Goal: Check status: Check status

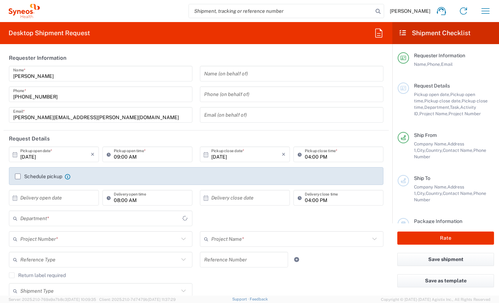
type input "Comunidad de Madrid"
type input "[GEOGRAPHIC_DATA]"
type input "Syneos Health Clinical [GEOGRAPHIC_DATA]"
type input "8350"
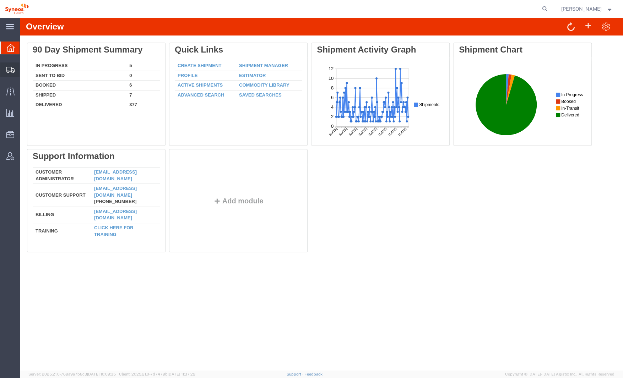
click at [9, 72] on icon at bounding box center [10, 70] width 9 height 6
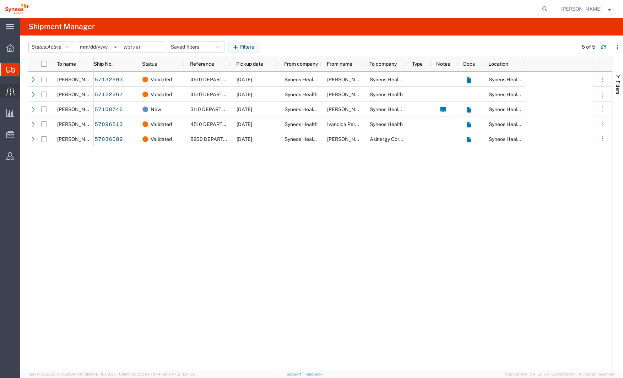
click at [11, 92] on icon at bounding box center [10, 91] width 8 height 8
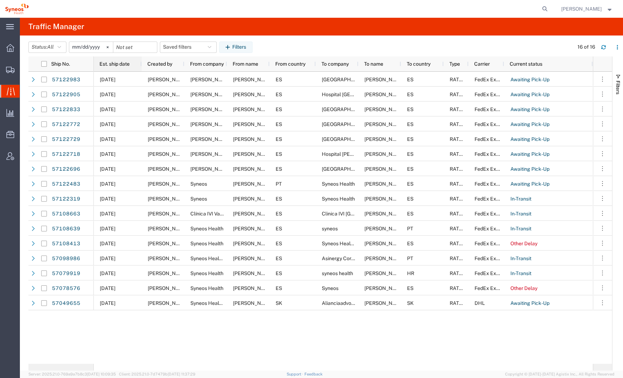
click at [126, 64] on span "Est. ship date" at bounding box center [114, 64] width 30 height 6
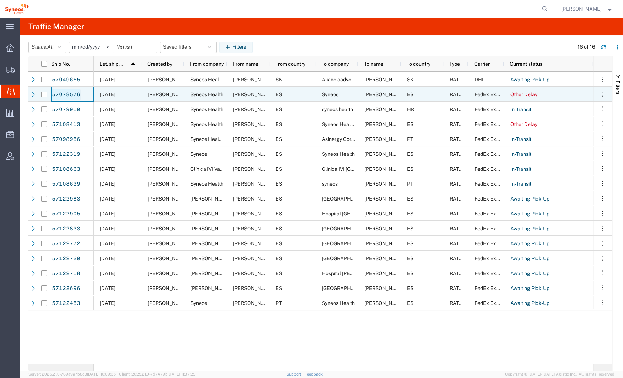
click at [60, 94] on link "57078576" at bounding box center [66, 94] width 29 height 11
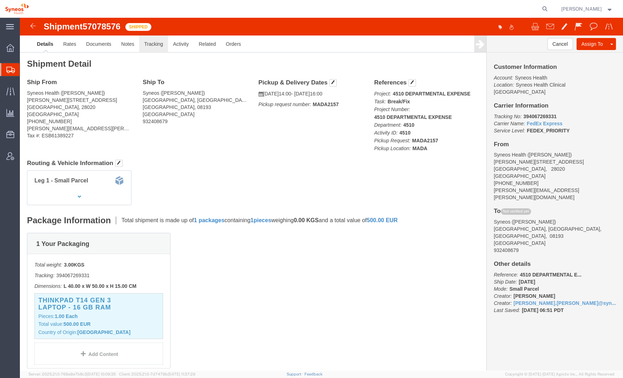
click link "Tracking"
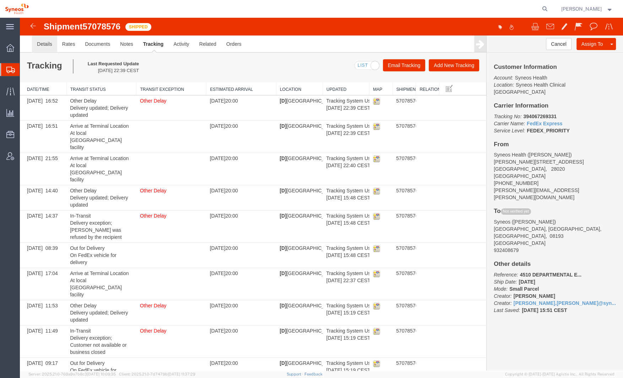
click at [50, 44] on link "Details" at bounding box center [44, 44] width 25 height 17
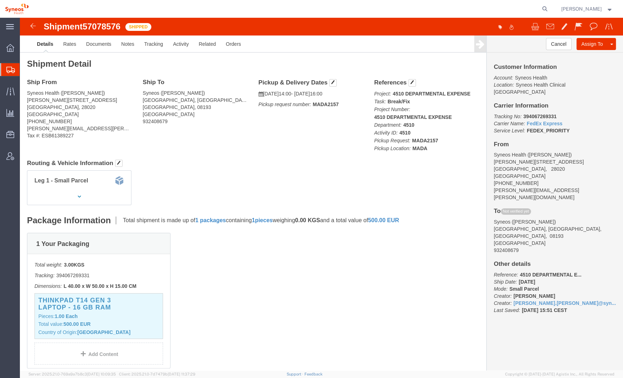
click div "Customer Information Account: Syneos Health Location: Syneos Health Clinical Sp…"
click b "394067269331"
copy b "394067269331"
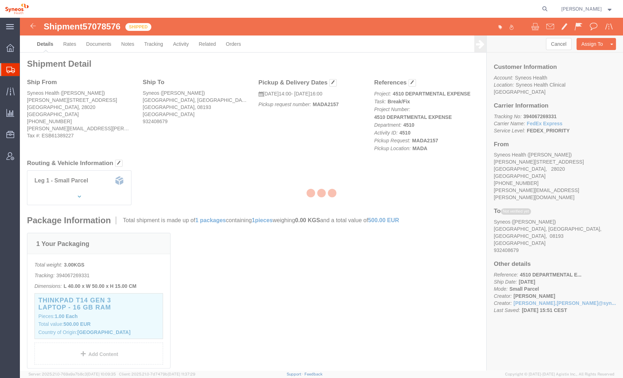
click at [480, 109] on div at bounding box center [321, 194] width 603 height 353
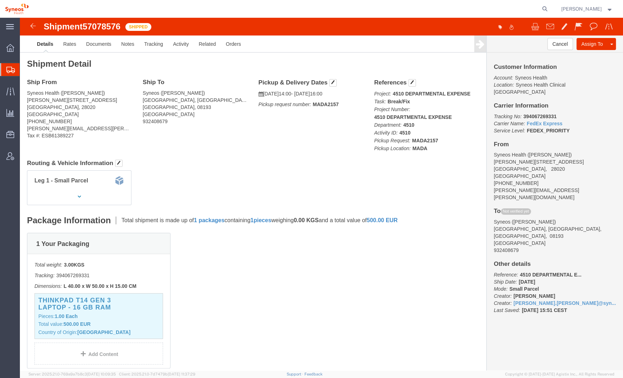
click b "394067269331"
copy b "394067269331"
click at [16, 95] on div at bounding box center [10, 91] width 20 height 14
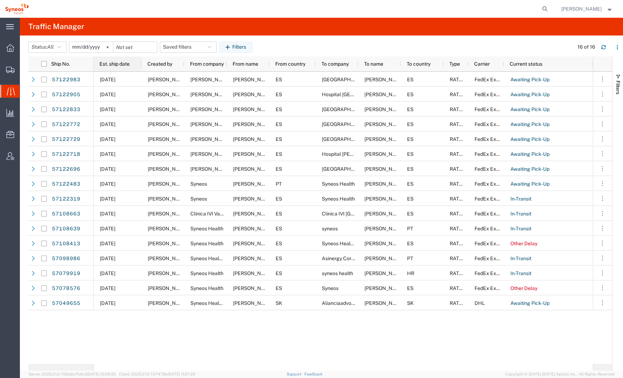
click at [115, 64] on span "Est. ship date" at bounding box center [114, 64] width 30 height 6
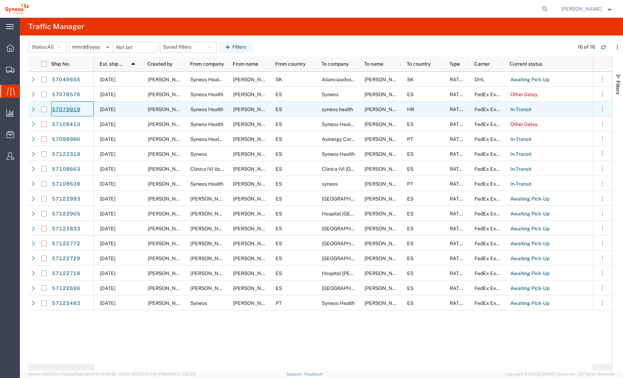
click at [78, 108] on link "57079919" at bounding box center [66, 109] width 29 height 11
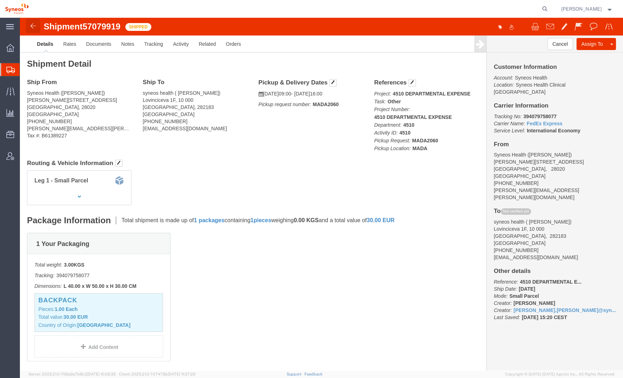
click img
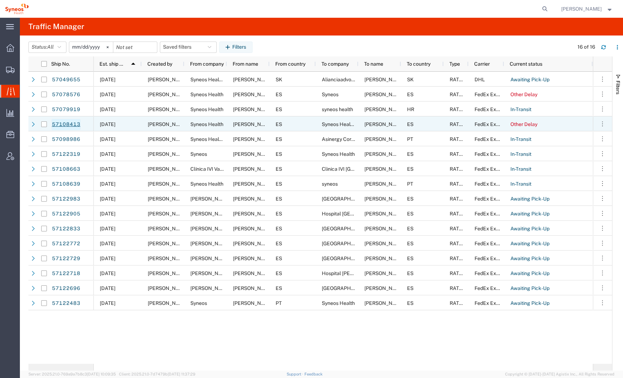
click at [73, 124] on link "57108413" at bounding box center [66, 124] width 29 height 11
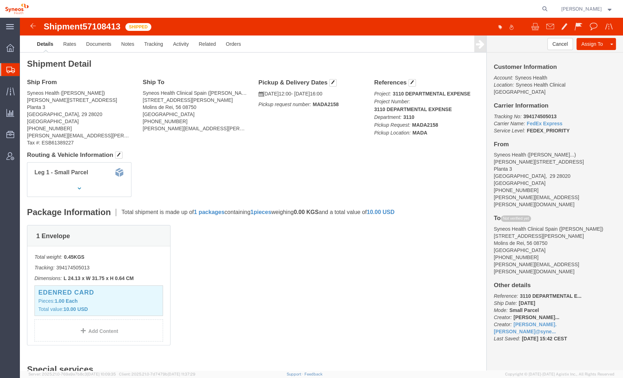
click b "394174505013"
copy b "394174505013"
click span "57108413"
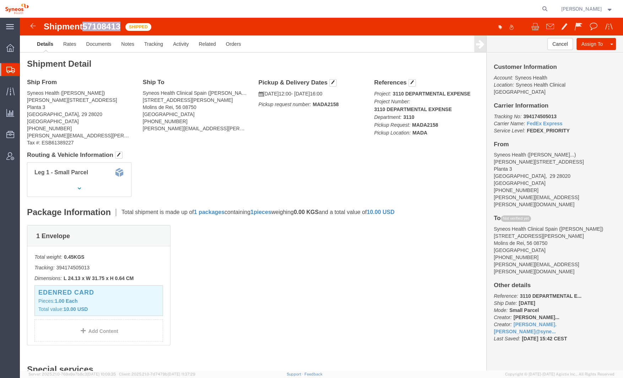
click span "57108413"
copy span "57108413"
click b "MADA2158"
copy b "MADA2158"
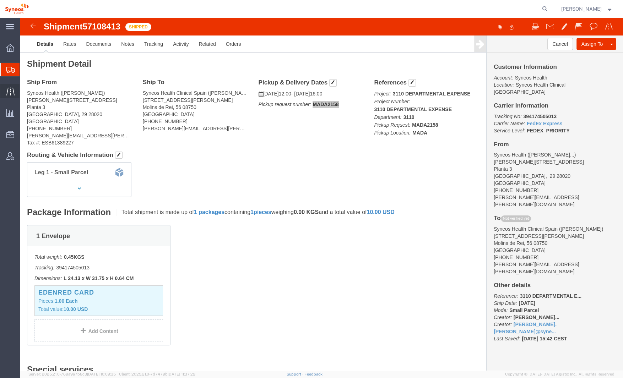
click at [12, 93] on icon at bounding box center [10, 91] width 8 height 8
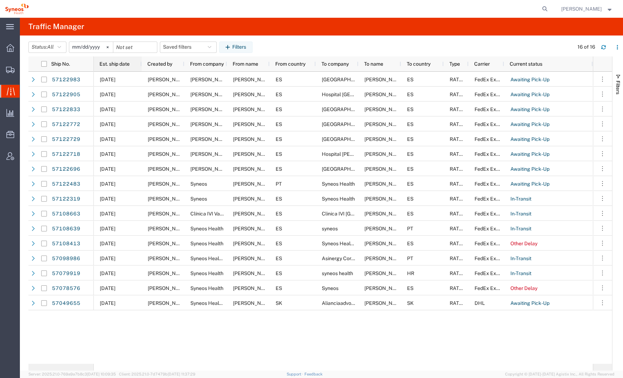
click at [130, 63] on span "Est. ship date" at bounding box center [114, 64] width 30 height 6
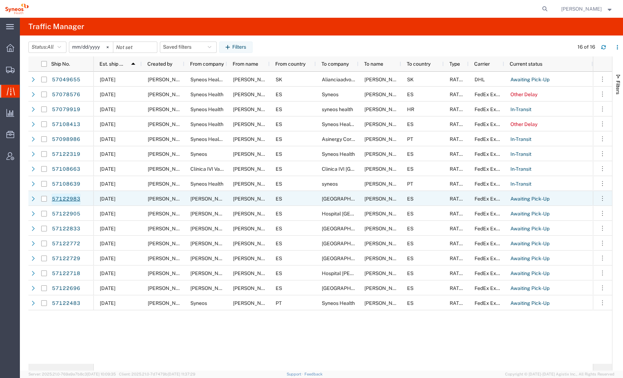
click at [68, 198] on link "57122983" at bounding box center [66, 199] width 29 height 11
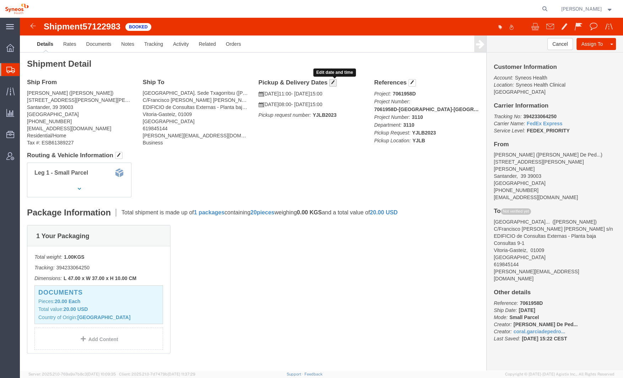
click span "button"
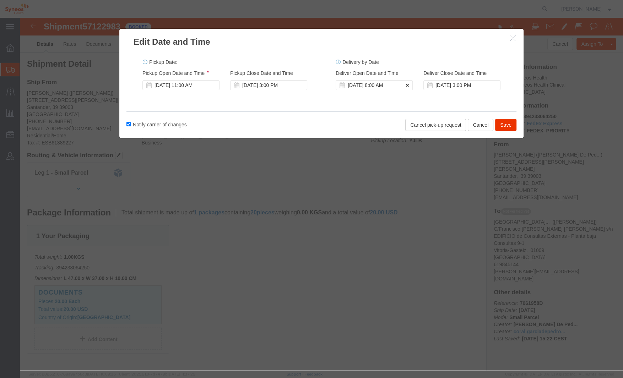
drag, startPoint x: 384, startPoint y: 66, endPoint x: 391, endPoint y: 67, distance: 6.8
click icon
drag, startPoint x: 474, startPoint y: 67, endPoint x: 478, endPoint y: 76, distance: 9.4
click icon
click button "Save"
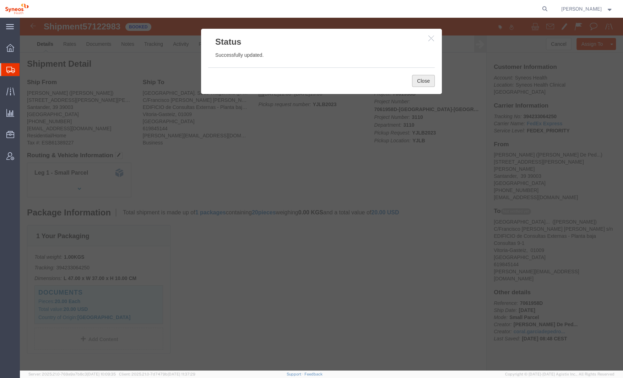
click button "Close"
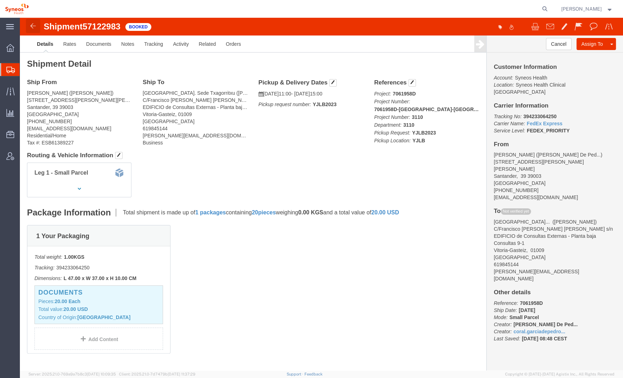
click img
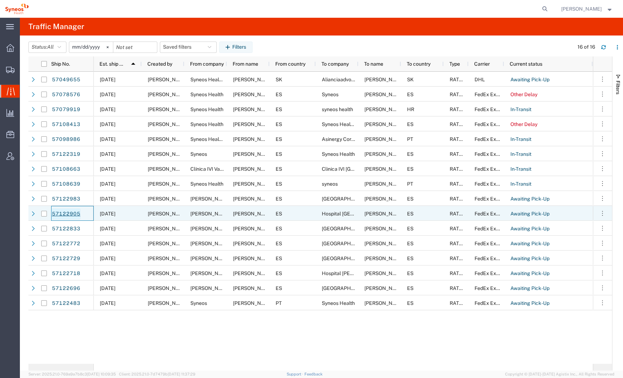
click at [76, 212] on link "57122905" at bounding box center [66, 214] width 29 height 11
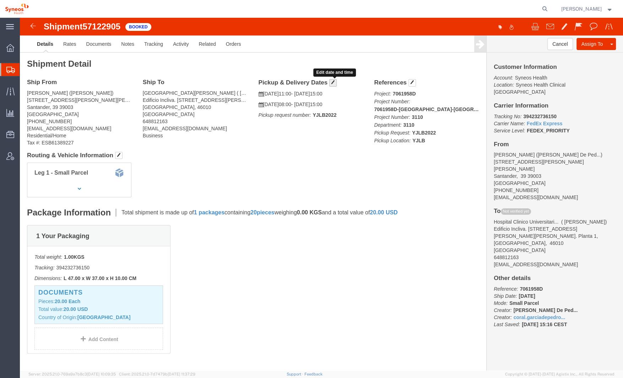
click span "button"
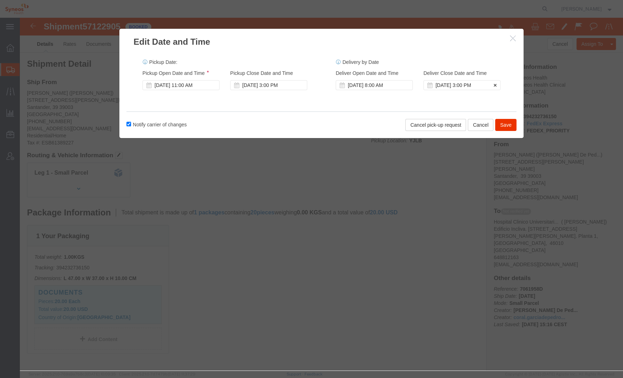
drag, startPoint x: 384, startPoint y: 68, endPoint x: 402, endPoint y: 67, distance: 18.1
click icon
click button "Save"
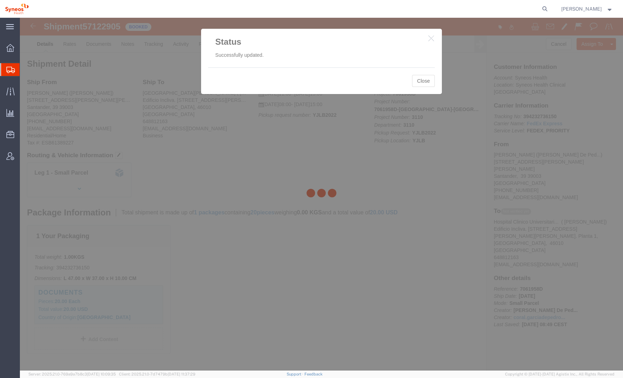
click at [431, 79] on div at bounding box center [321, 194] width 603 height 353
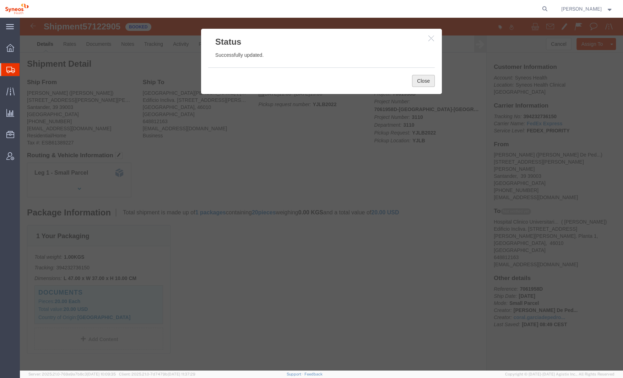
click button "Close"
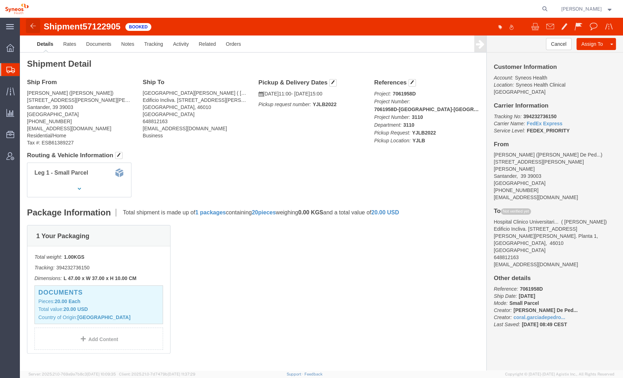
click img
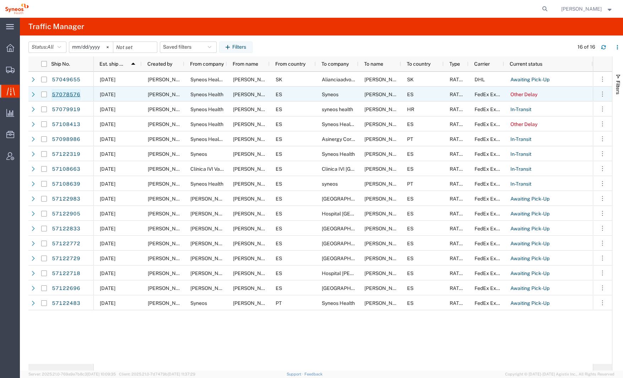
click at [72, 93] on link "57078576" at bounding box center [66, 94] width 29 height 11
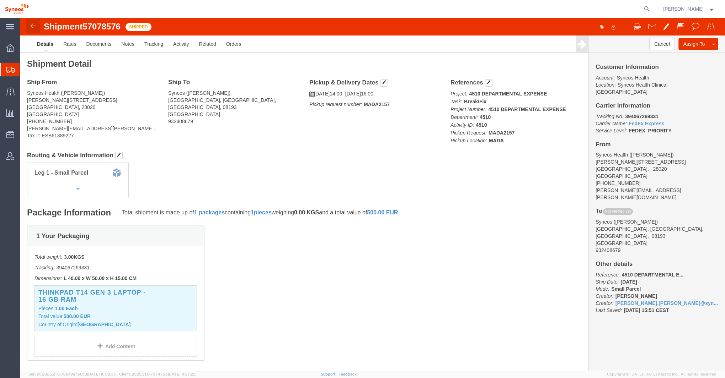
click img
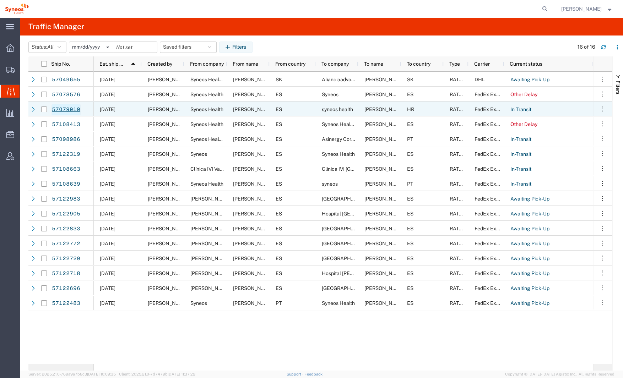
click at [67, 108] on link "57079919" at bounding box center [66, 109] width 29 height 11
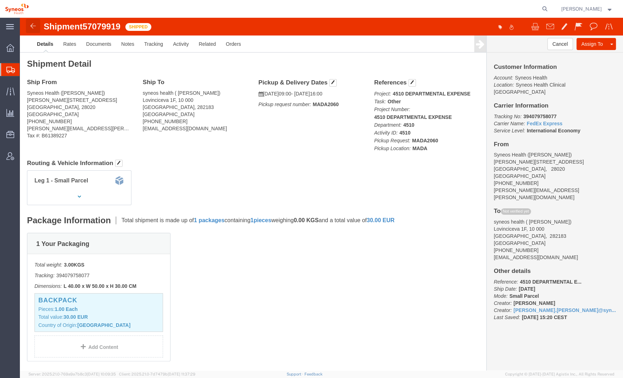
click img
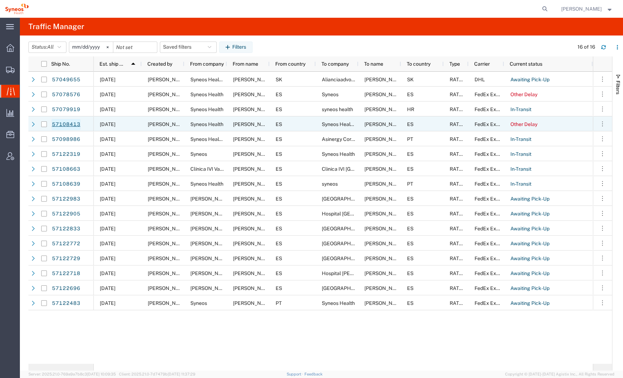
click at [71, 123] on link "57108413" at bounding box center [66, 124] width 29 height 11
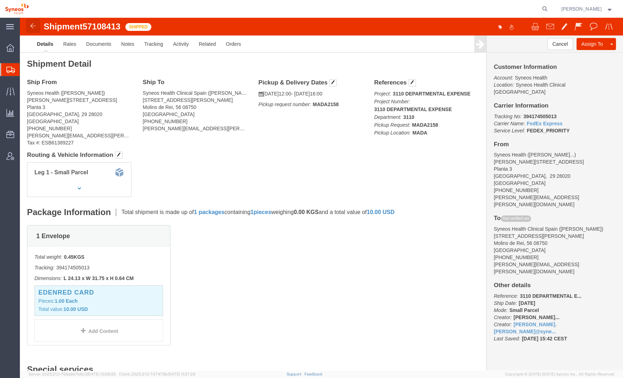
click img
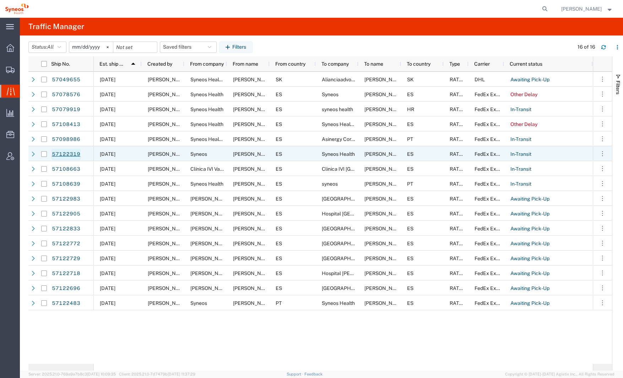
click at [67, 150] on link "57122319" at bounding box center [66, 154] width 29 height 11
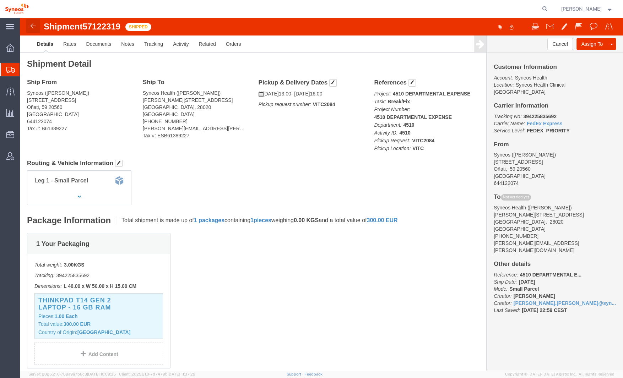
click link
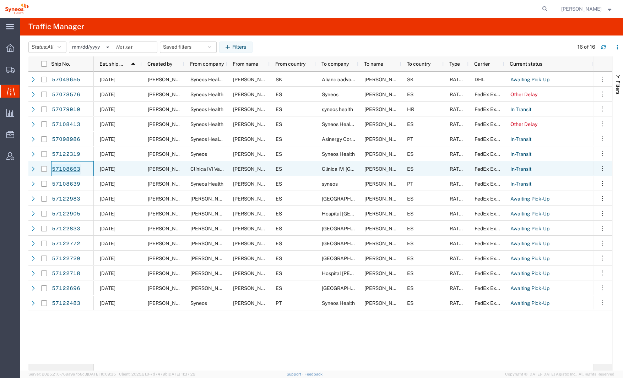
click at [74, 167] on link "57108663" at bounding box center [66, 169] width 29 height 11
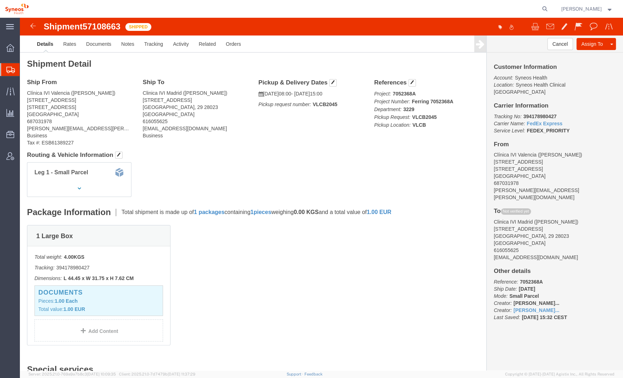
click img
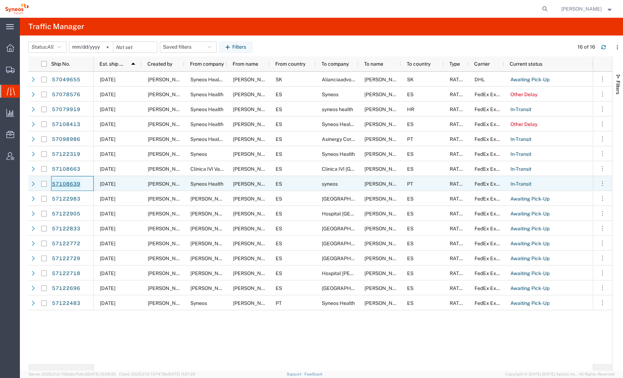
click at [66, 185] on link "57108639" at bounding box center [66, 184] width 29 height 11
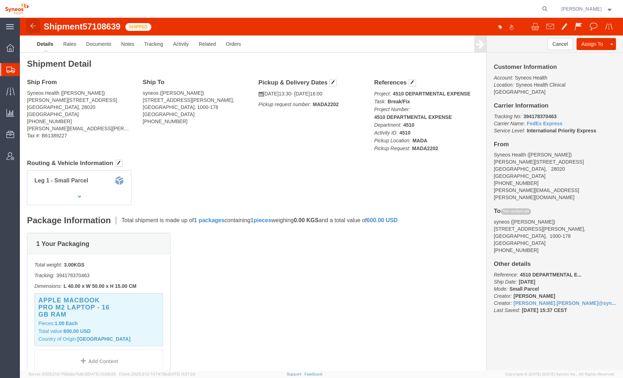
click img
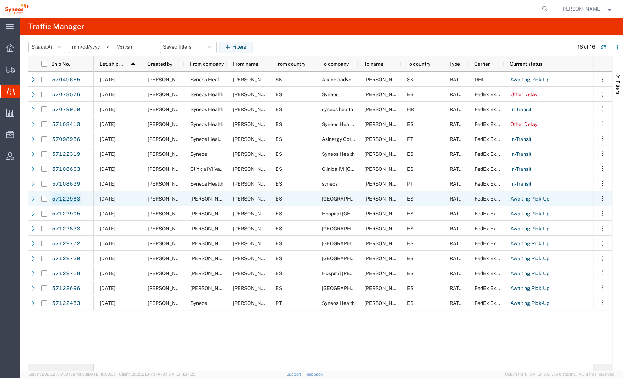
click at [71, 197] on link "57122983" at bounding box center [66, 199] width 29 height 11
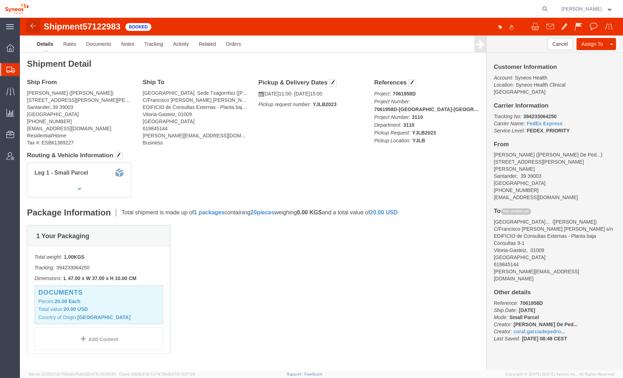
drag, startPoint x: 33, startPoint y: 26, endPoint x: 13, endPoint y: 9, distance: 26.7
click img
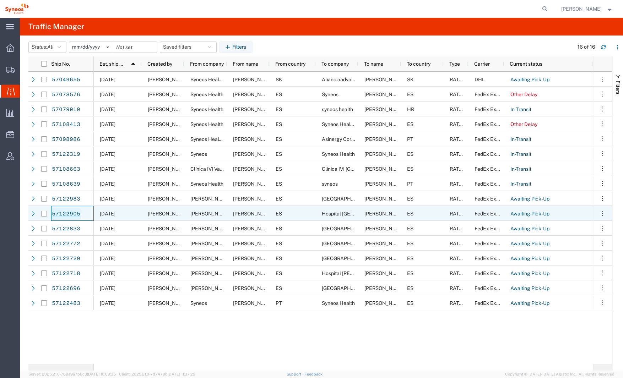
click at [63, 214] on link "57122905" at bounding box center [66, 214] width 29 height 11
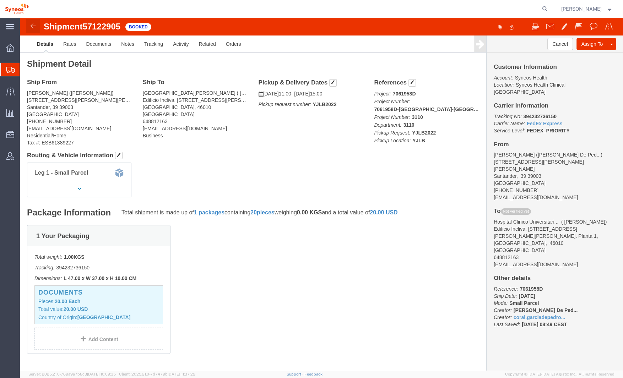
click img
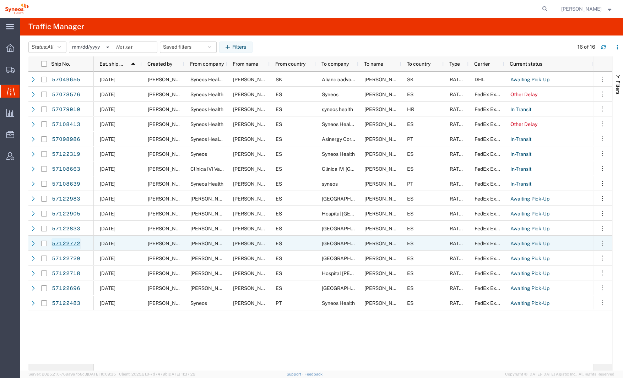
click at [74, 244] on link "57122772" at bounding box center [66, 243] width 29 height 11
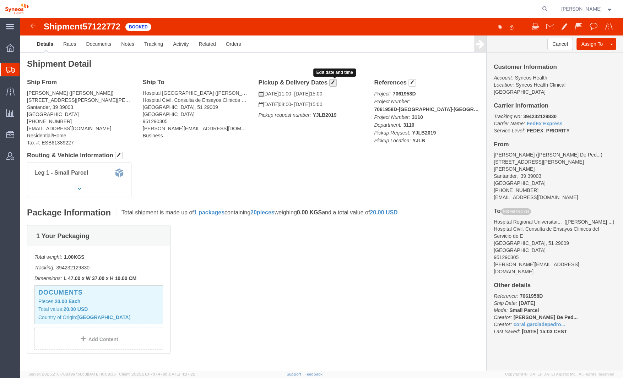
click span "button"
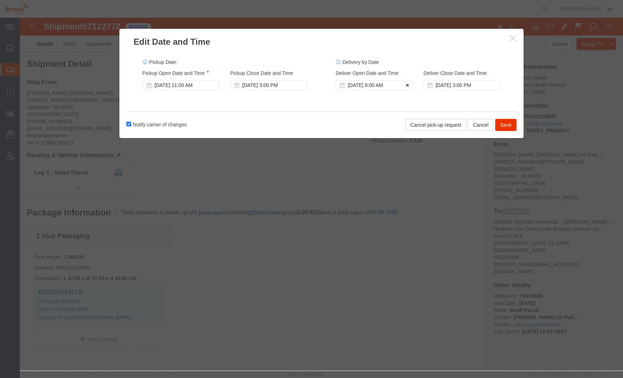
click icon
click button "Save"
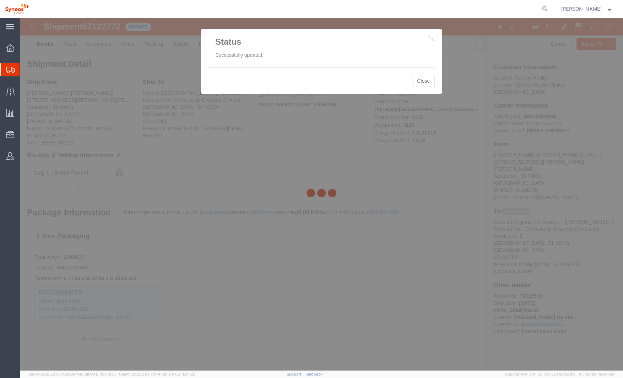
click at [421, 84] on div at bounding box center [321, 194] width 603 height 353
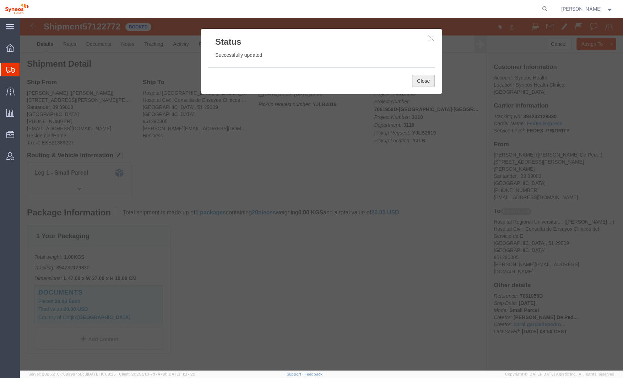
click button "Close"
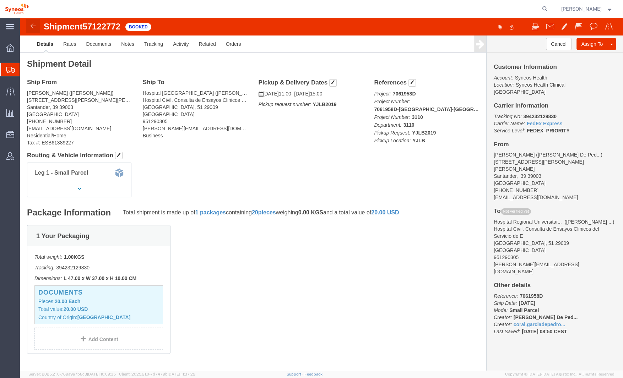
click img
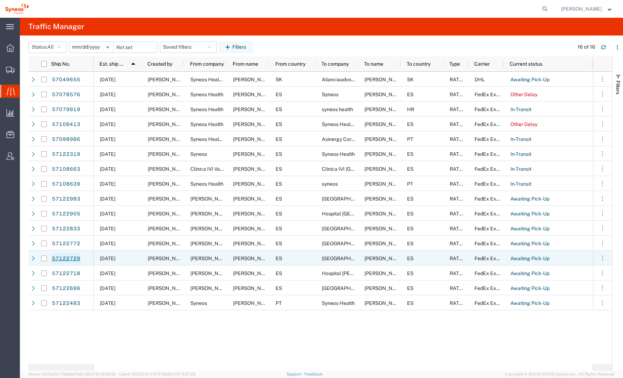
click at [68, 255] on link "57122729" at bounding box center [66, 258] width 29 height 11
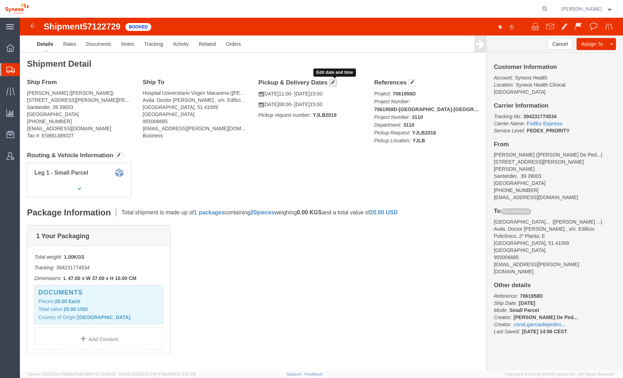
click span "button"
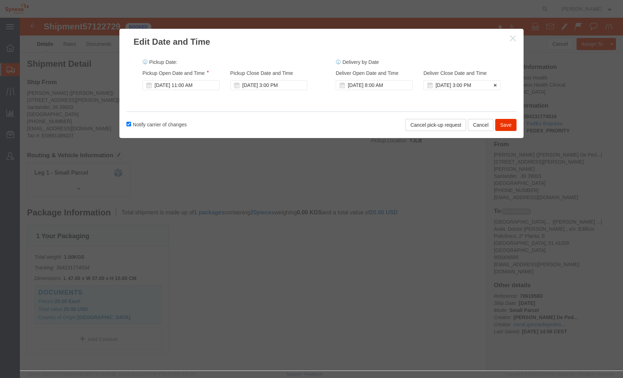
drag, startPoint x: 386, startPoint y: 66, endPoint x: 403, endPoint y: 69, distance: 18.0
click icon
click button "Save"
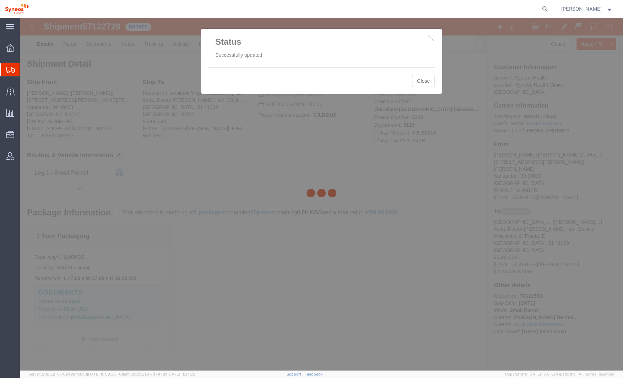
click at [422, 81] on div at bounding box center [321, 194] width 603 height 353
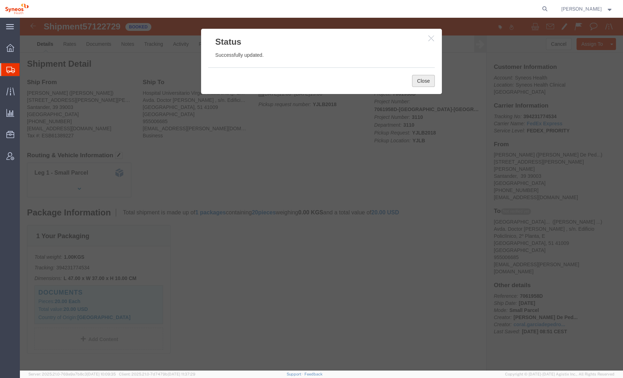
click button "Close"
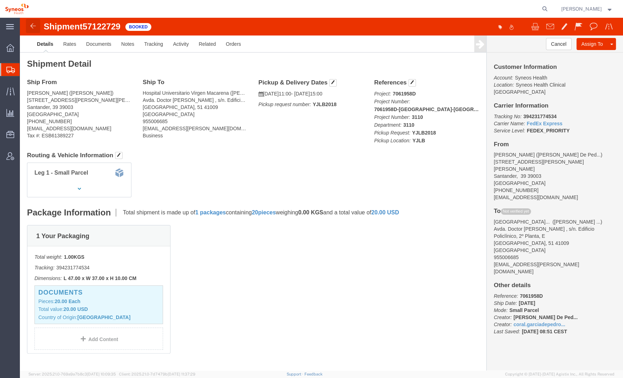
click img
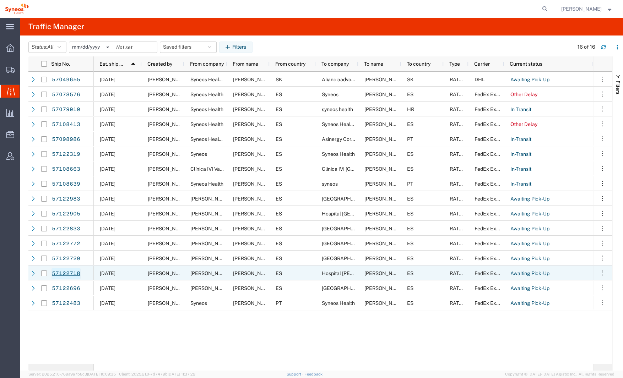
click at [76, 274] on link "57122718" at bounding box center [66, 273] width 29 height 11
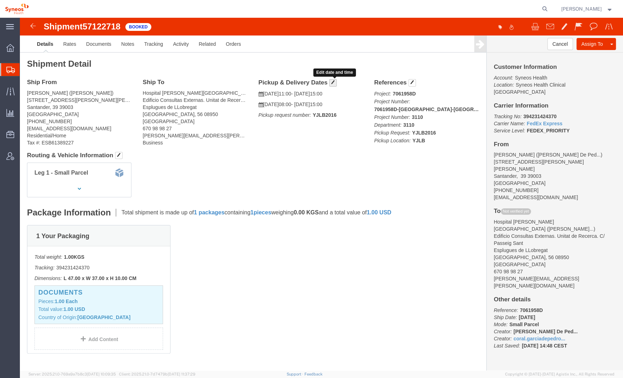
click span "button"
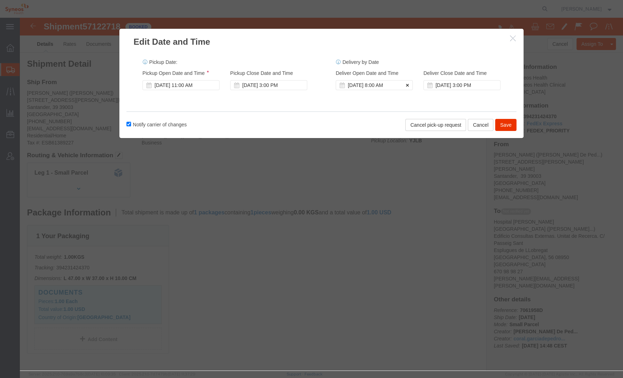
click icon
click button "Save"
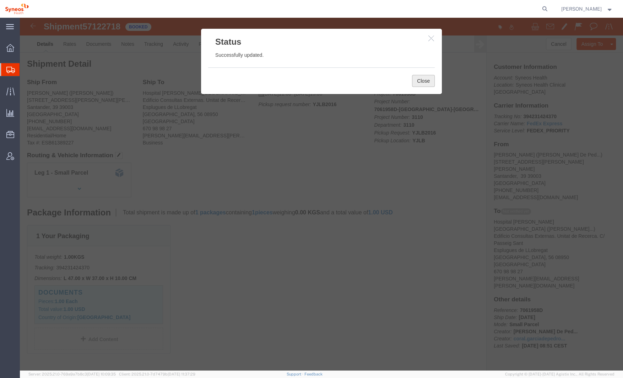
click button "Close"
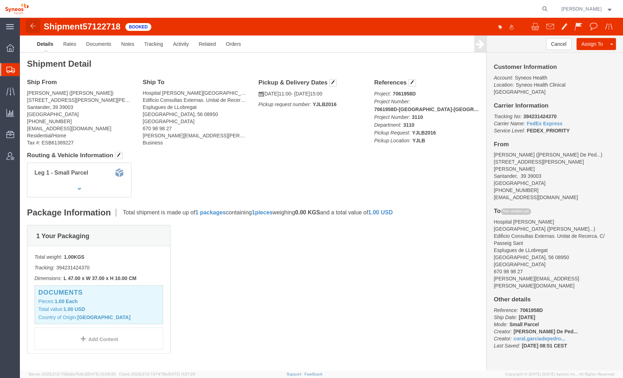
click img
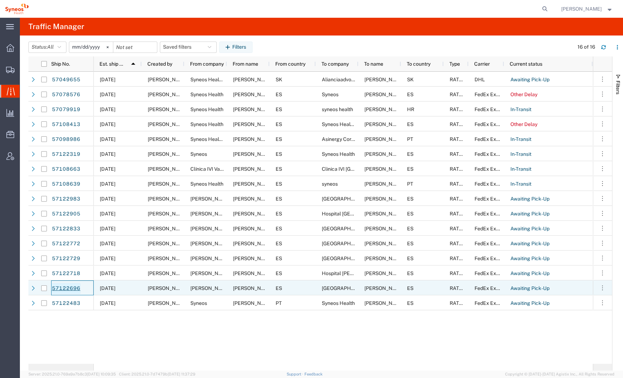
click at [74, 286] on link "57122696" at bounding box center [66, 288] width 29 height 11
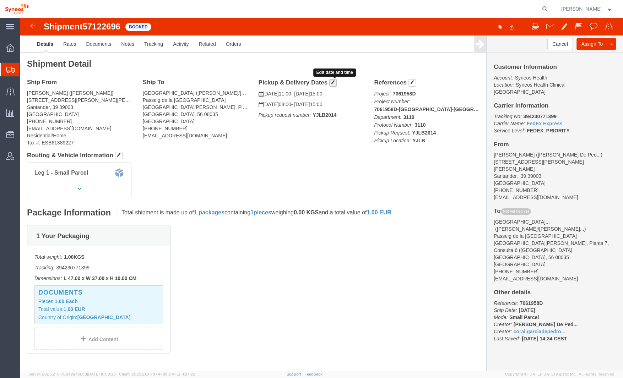
click span "button"
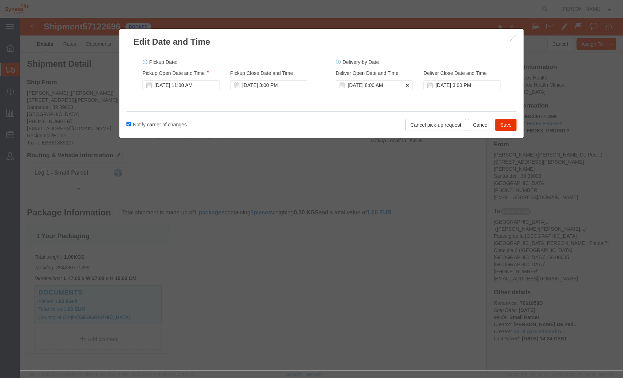
click icon
click button "Save"
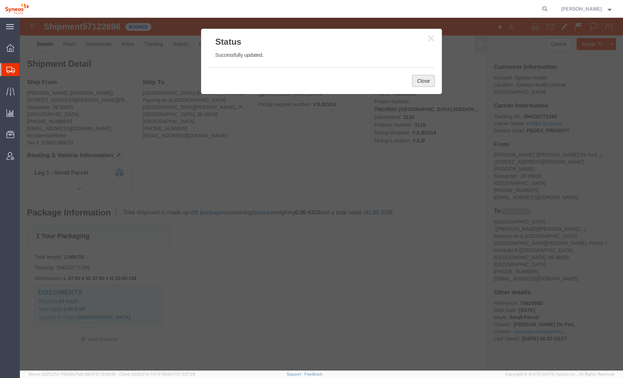
click button "Close"
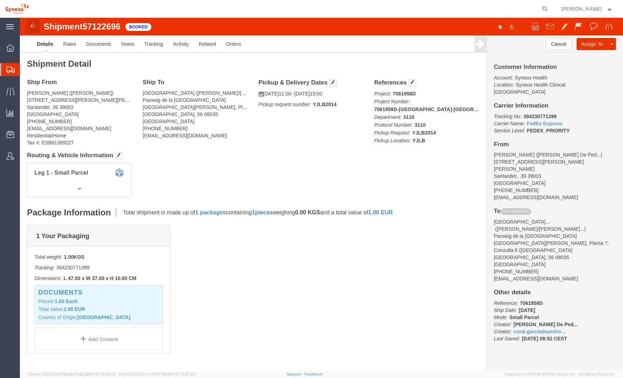
click img
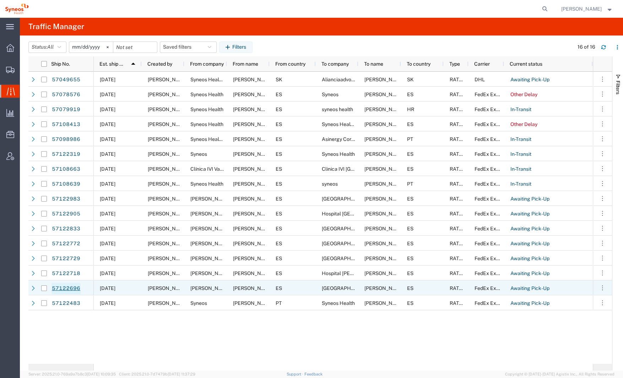
click at [73, 287] on link "57122696" at bounding box center [66, 288] width 29 height 11
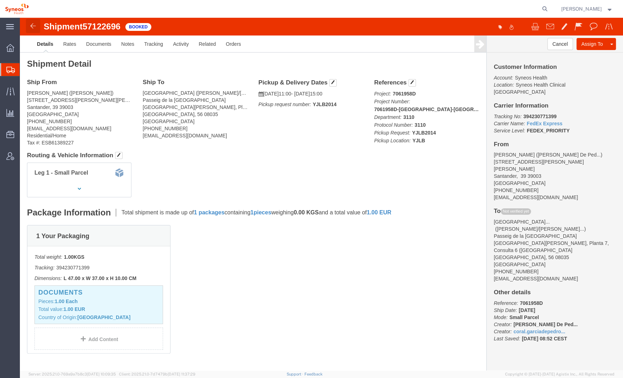
click img
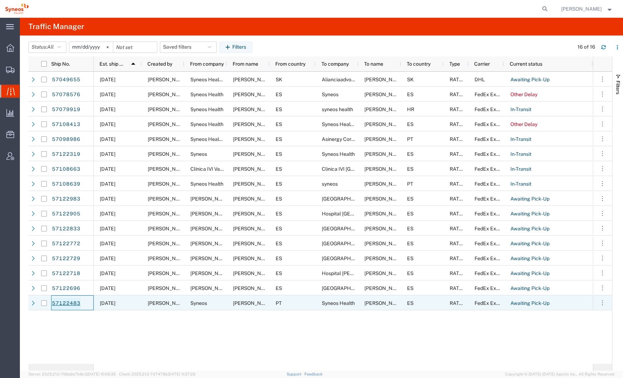
click at [66, 302] on link "57122483" at bounding box center [66, 303] width 29 height 11
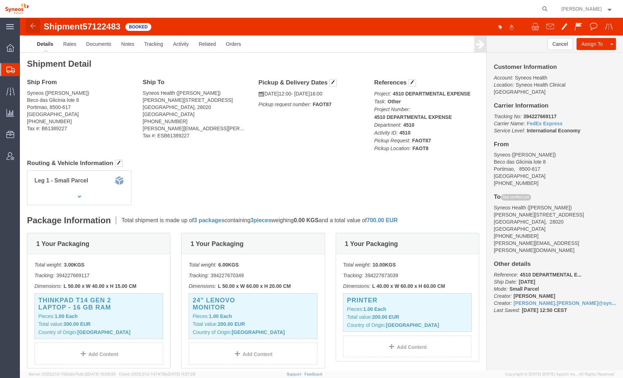
click img
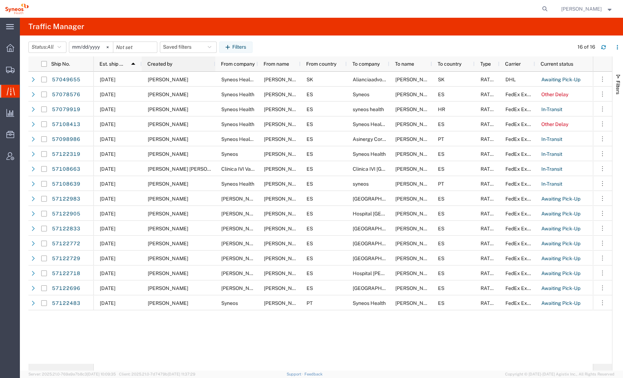
drag, startPoint x: 183, startPoint y: 64, endPoint x: 214, endPoint y: 68, distance: 31.3
click at [214, 68] on div at bounding box center [215, 63] width 3 height 15
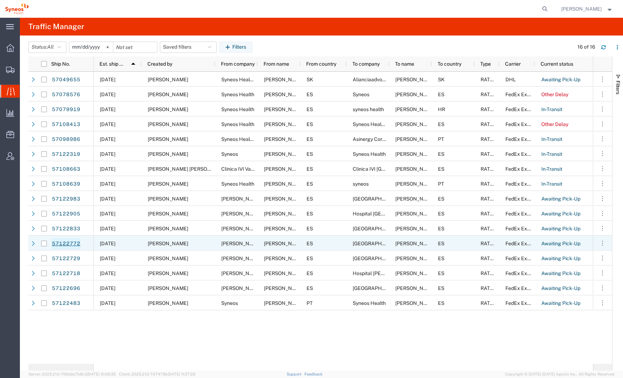
click at [70, 243] on link "57122772" at bounding box center [66, 243] width 29 height 11
